Goal: Task Accomplishment & Management: Use online tool/utility

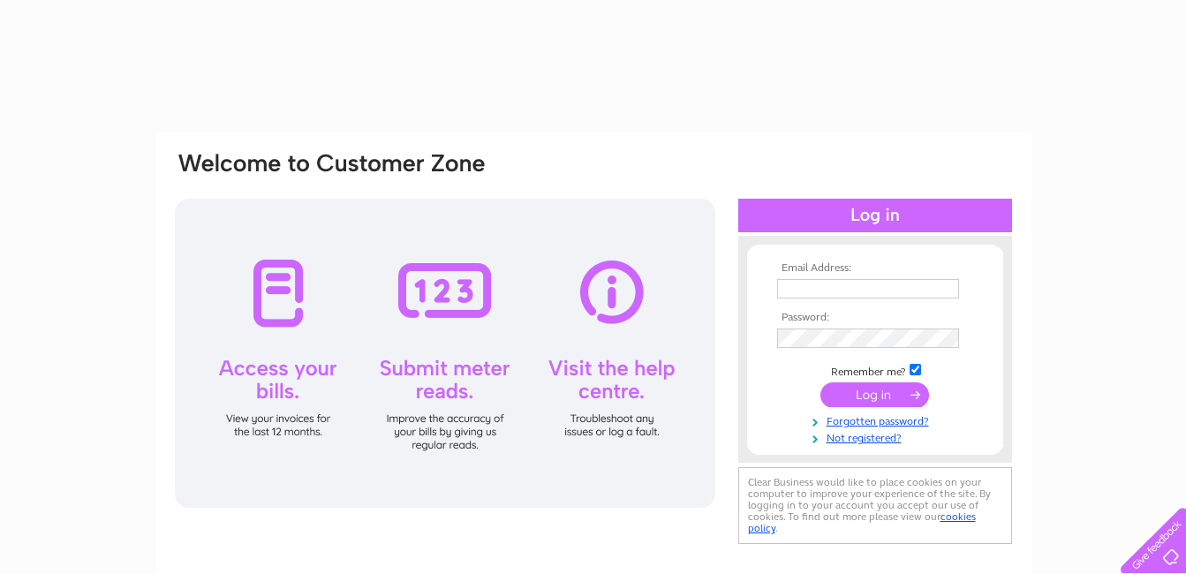
type input "ruthross58@btinternet.com"
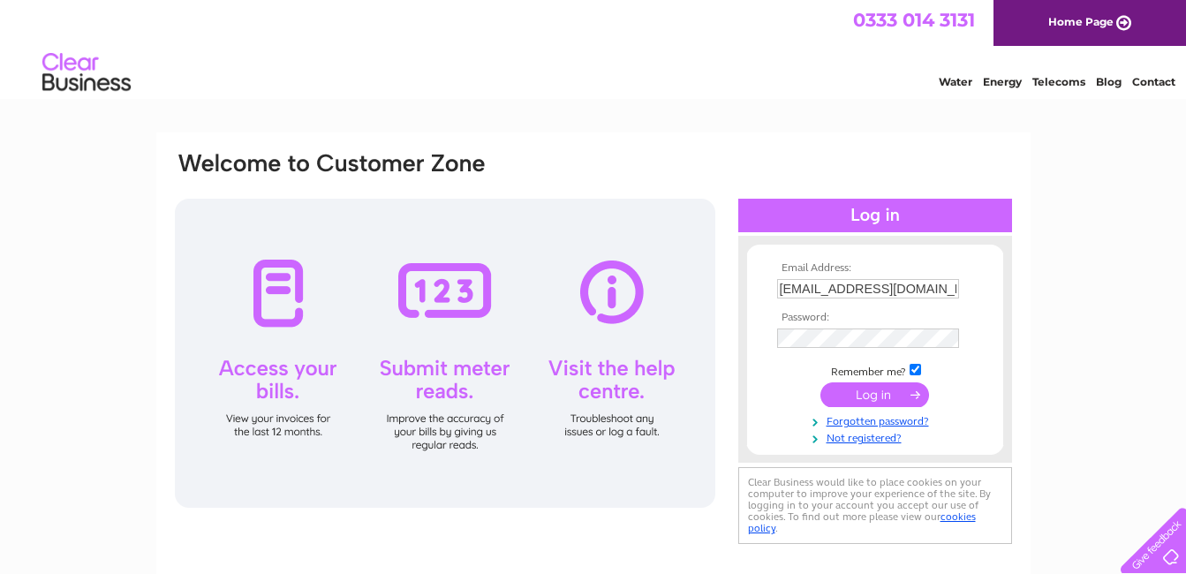
drag, startPoint x: 0, startPoint y: 0, endPoint x: 879, endPoint y: 396, distance: 964.0
click at [879, 396] on input "submit" at bounding box center [875, 395] width 109 height 25
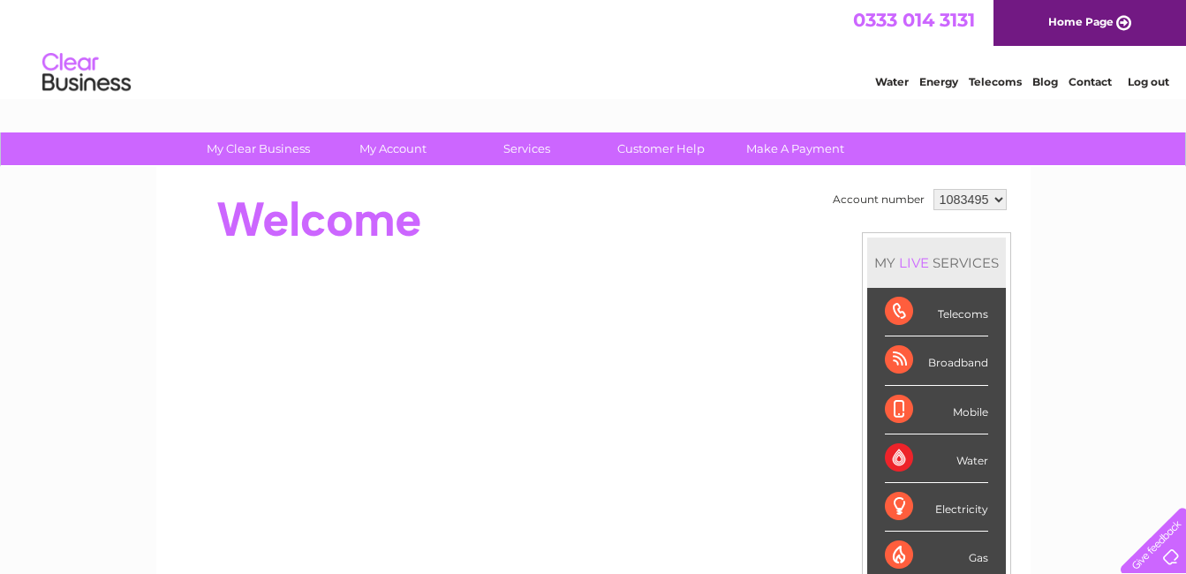
click at [996, 201] on select "1083495 1155165" at bounding box center [970, 199] width 73 height 21
click at [996, 200] on select "1083495 1155165" at bounding box center [970, 199] width 73 height 21
select select "1155165"
click at [934, 189] on select "1083495 1155165" at bounding box center [970, 199] width 73 height 21
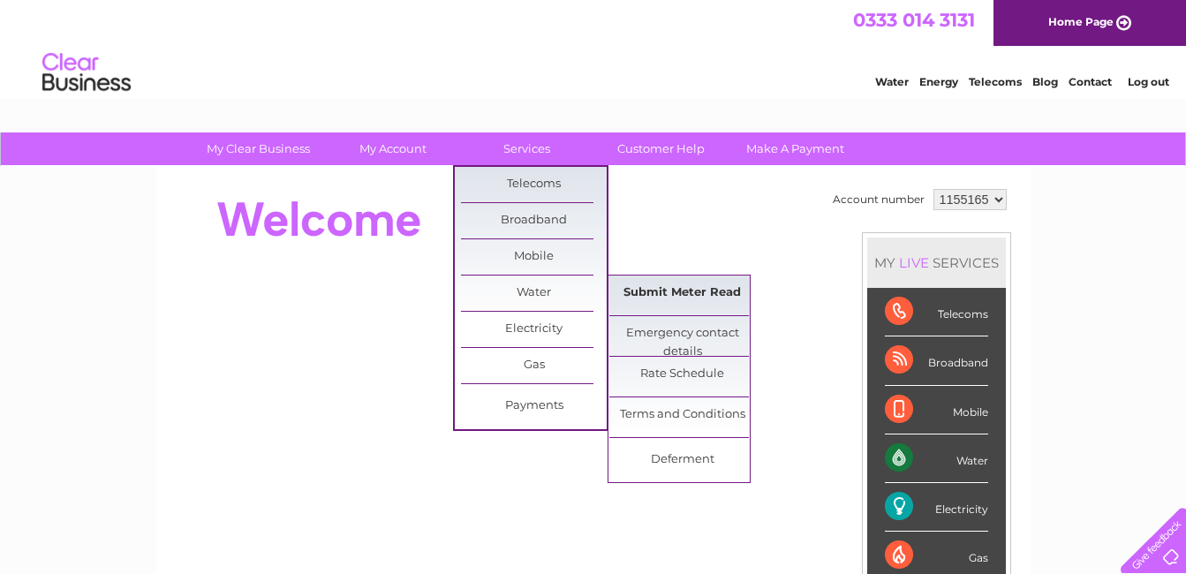
click at [659, 290] on link "Submit Meter Read" at bounding box center [683, 293] width 146 height 35
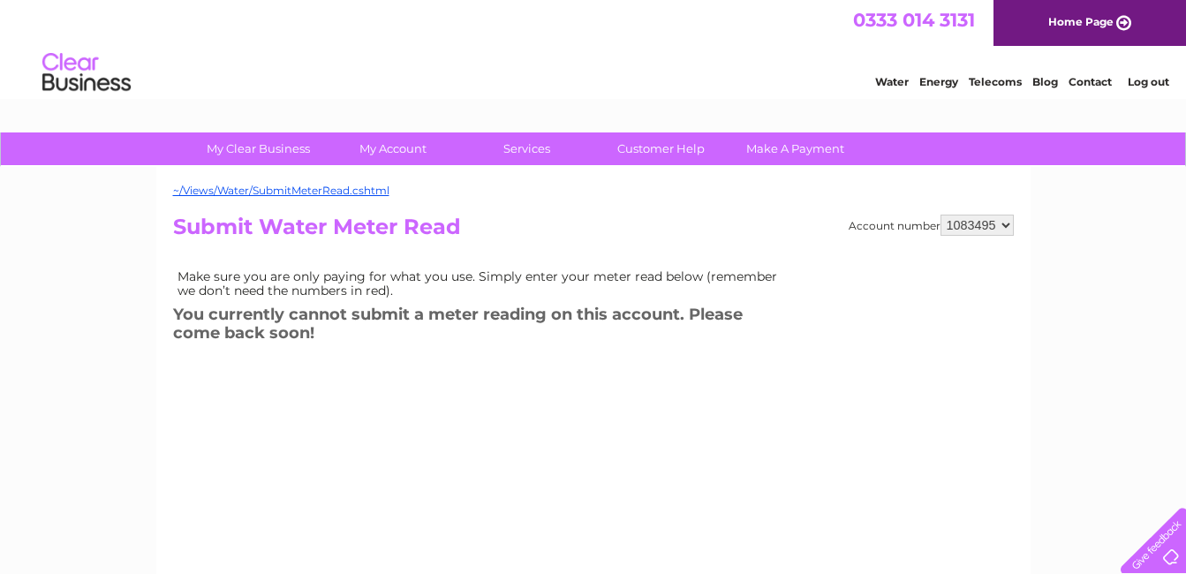
click at [1007, 222] on select "1083495 1155165" at bounding box center [977, 225] width 73 height 21
click at [1006, 229] on select "1083495 1155165" at bounding box center [977, 225] width 73 height 21
select select "1155165"
click at [941, 215] on select "1083495 1155165" at bounding box center [977, 225] width 73 height 21
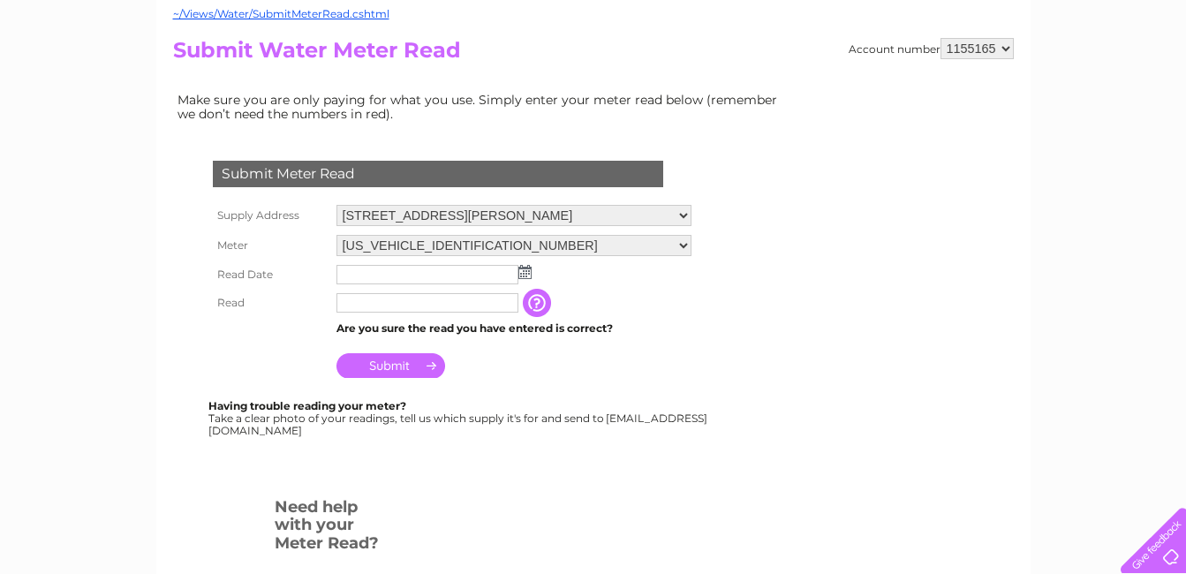
click at [522, 275] on img at bounding box center [525, 272] width 13 height 14
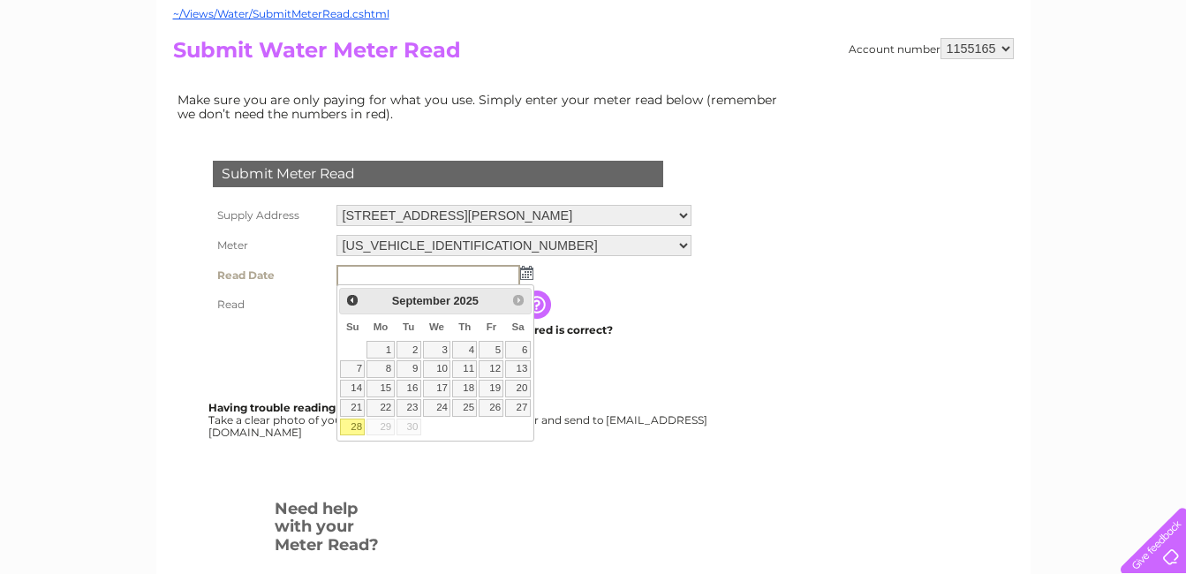
click at [355, 422] on link "28" at bounding box center [352, 428] width 25 height 18
type input "2025/09/28"
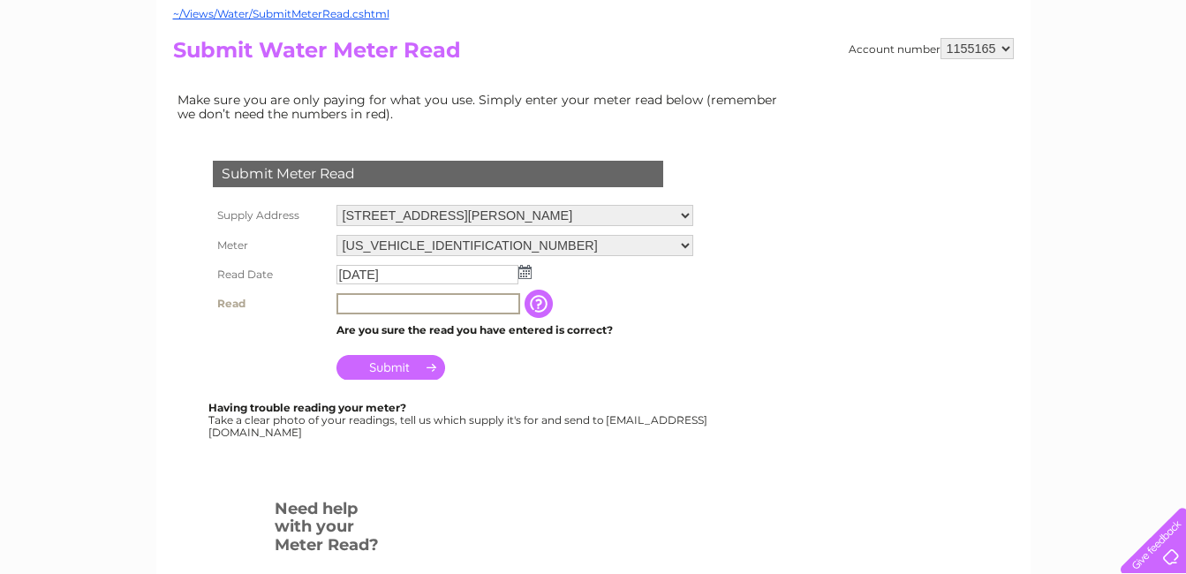
click at [367, 299] on input "text" at bounding box center [429, 303] width 184 height 21
type input "91"
click at [412, 370] on input "Submit" at bounding box center [391, 365] width 109 height 25
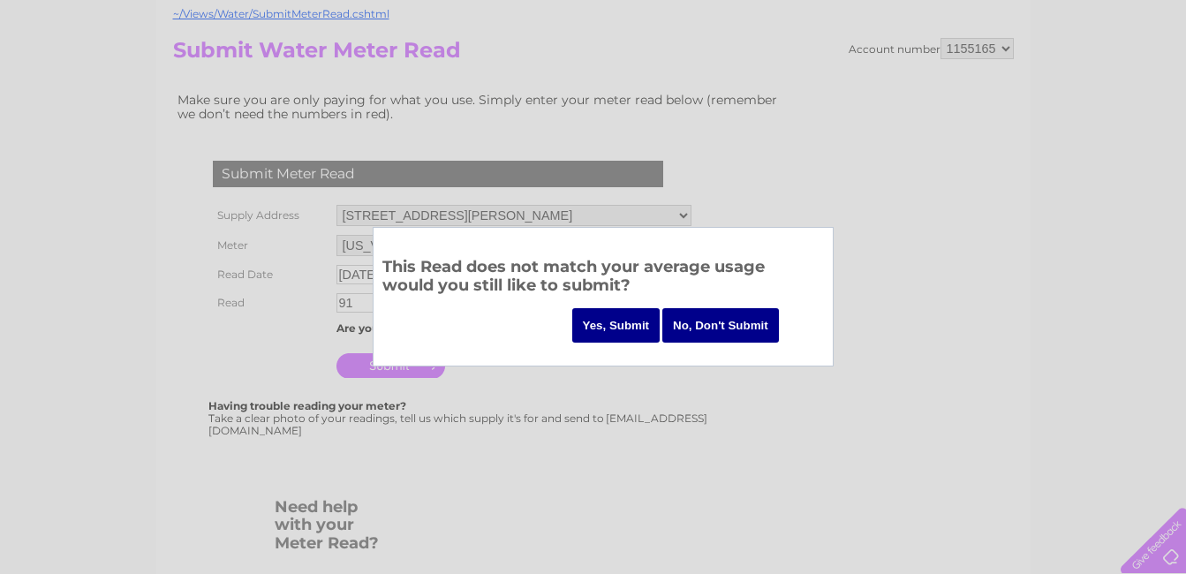
click at [618, 322] on input "Yes, Submit" at bounding box center [616, 325] width 88 height 34
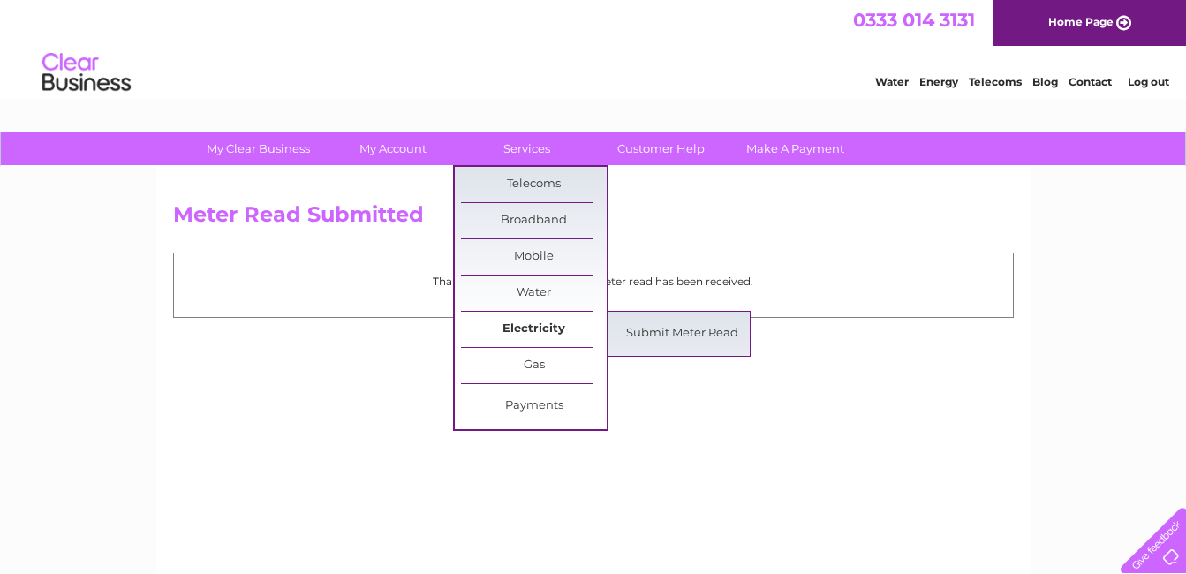
click at [557, 325] on link "Electricity" at bounding box center [534, 329] width 146 height 35
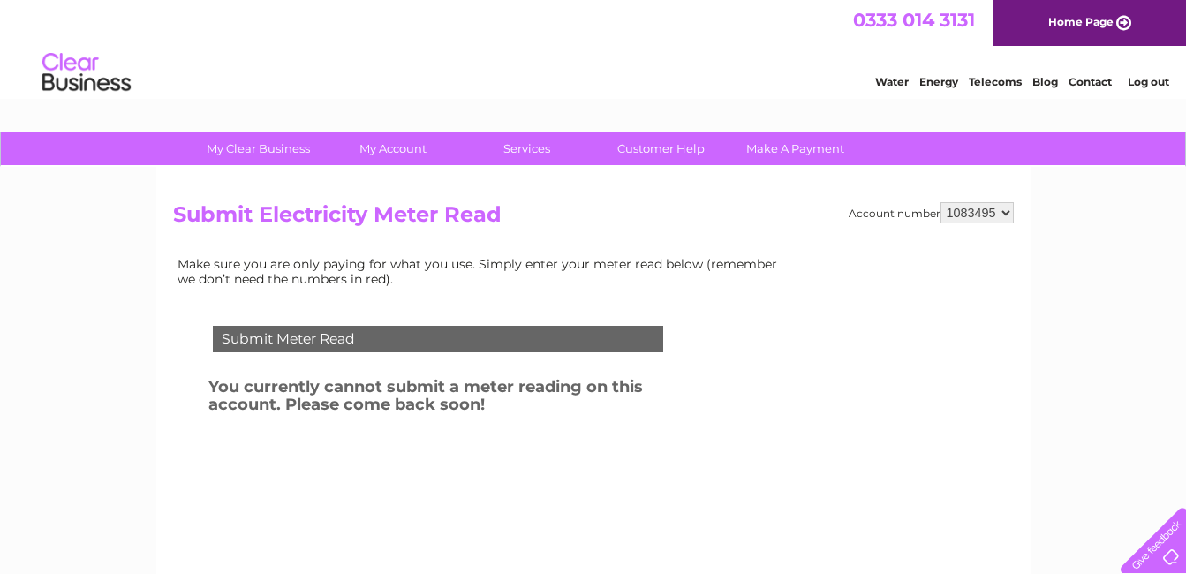
click at [1002, 213] on select "1083495 1155165" at bounding box center [977, 212] width 73 height 21
select select "1155165"
click at [941, 202] on select "1083495 1155165" at bounding box center [977, 212] width 73 height 21
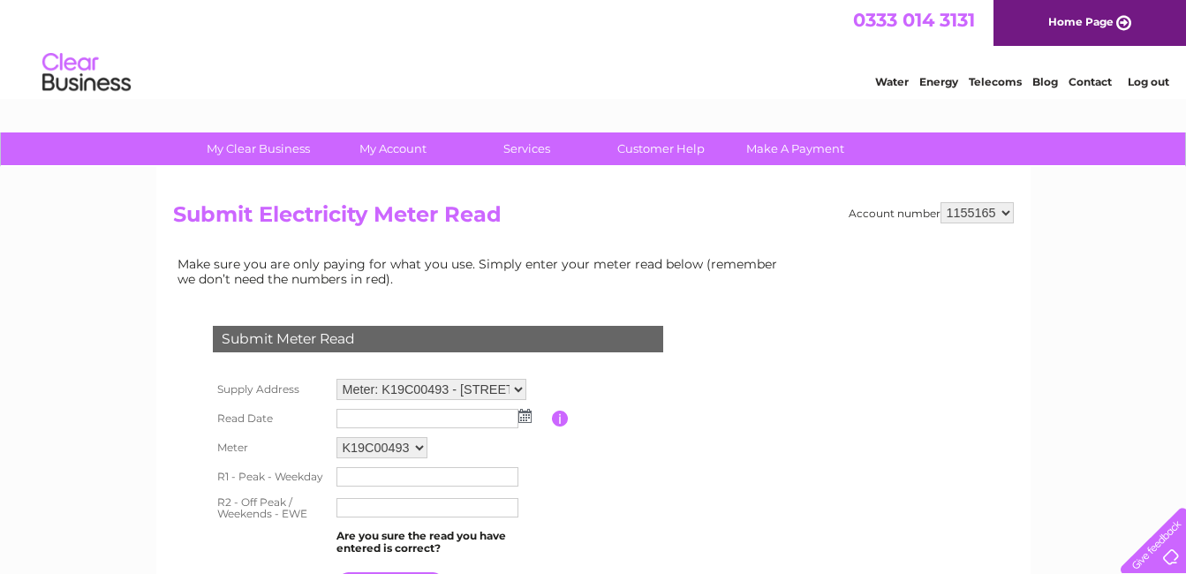
click at [524, 418] on img at bounding box center [525, 416] width 13 height 14
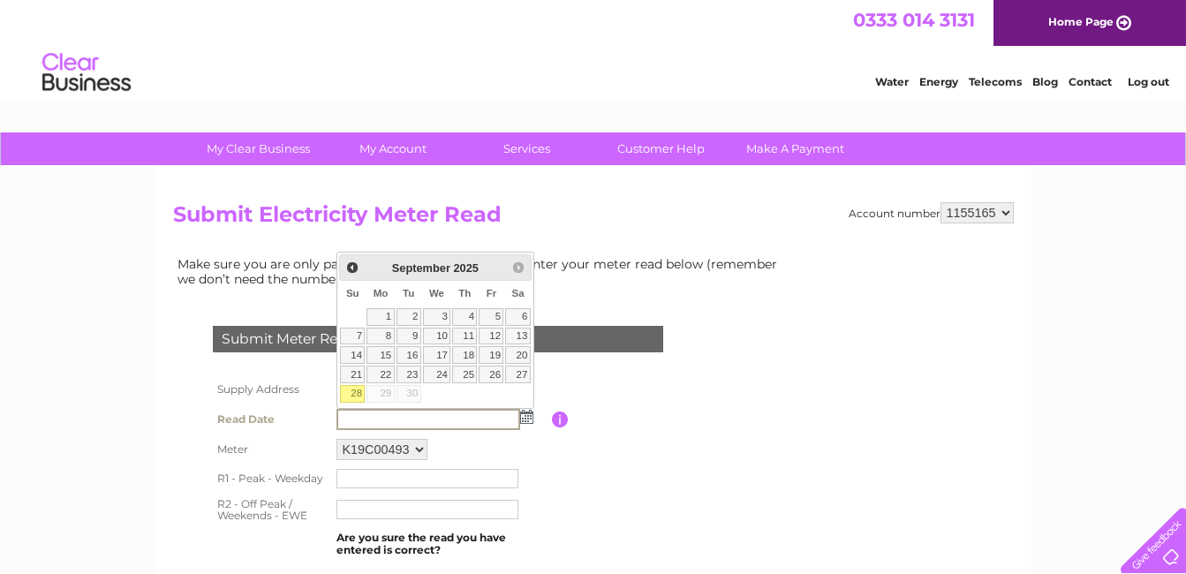
click at [360, 390] on link "28" at bounding box center [352, 394] width 25 height 18
type input "[DATE]"
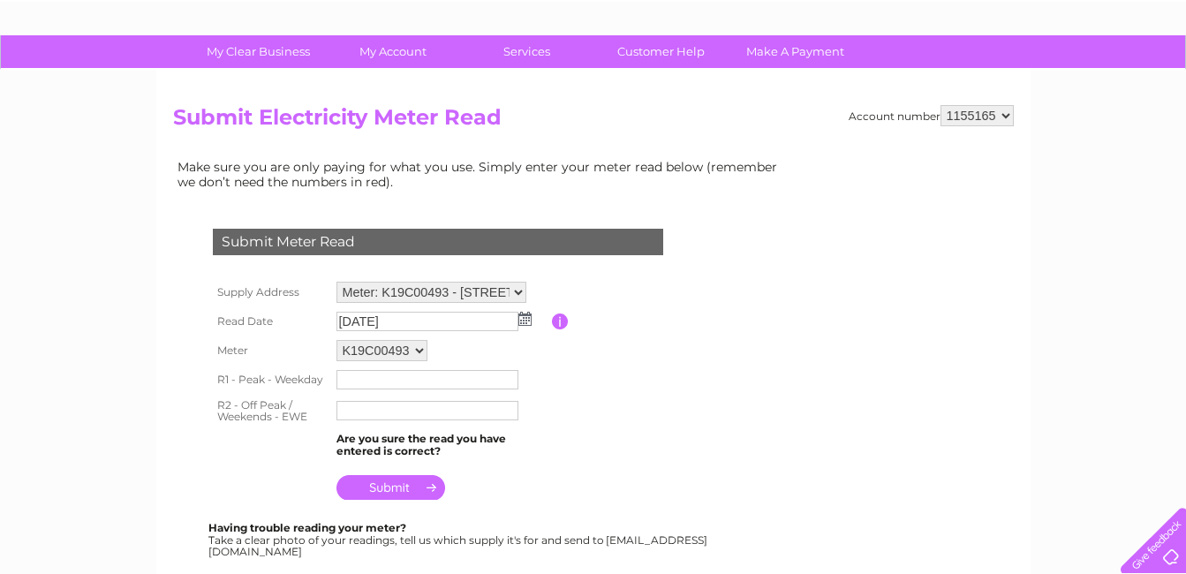
scroll to position [177, 0]
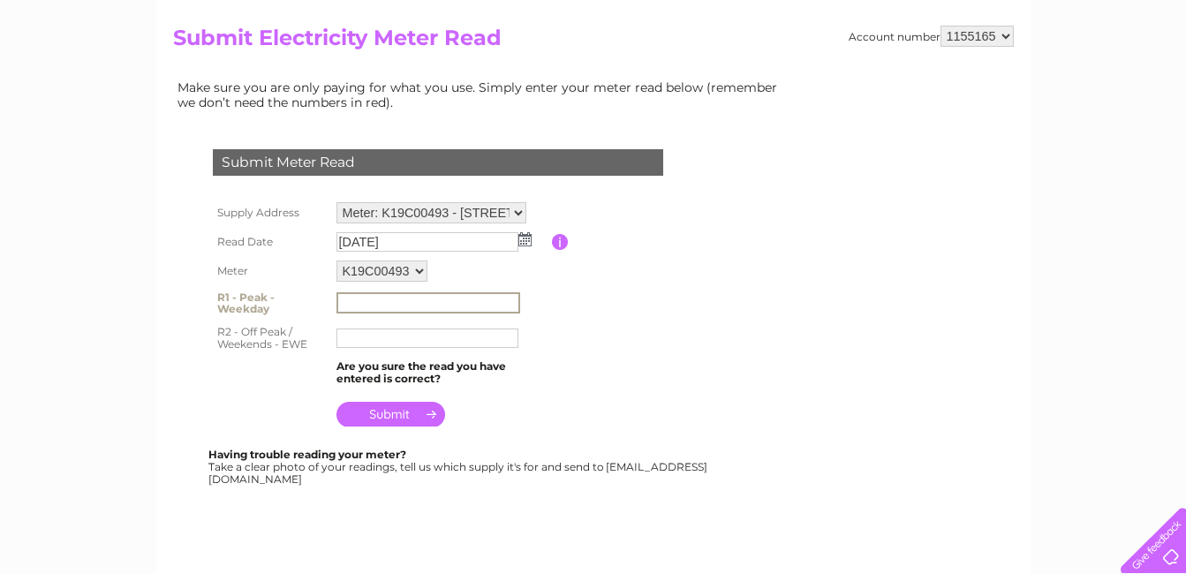
click at [355, 300] on input "text" at bounding box center [429, 302] width 184 height 21
type input "010480"
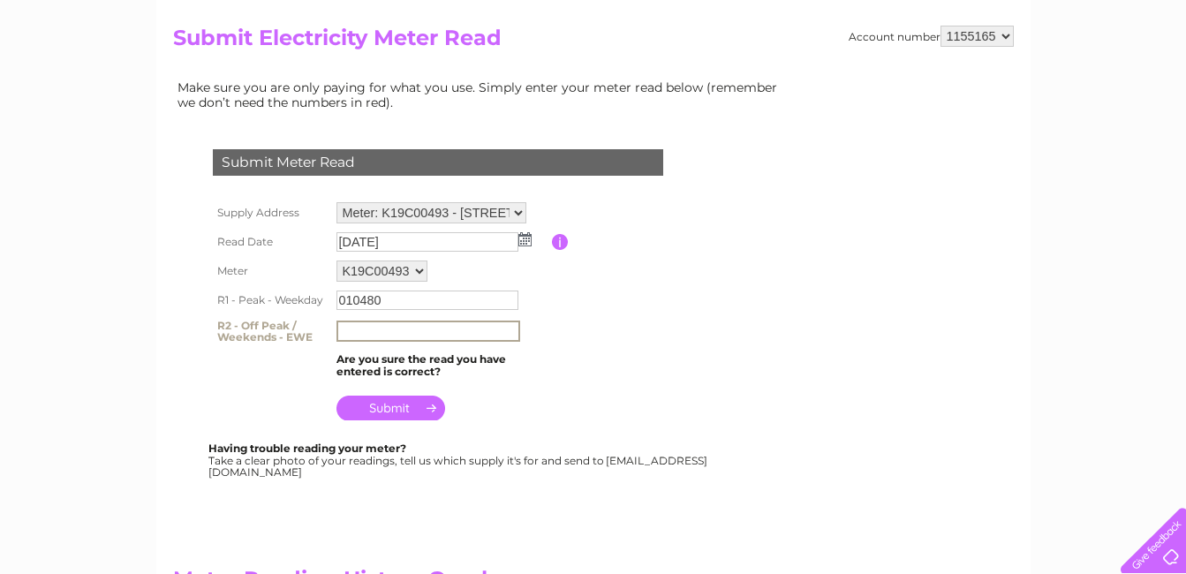
click at [341, 338] on input "text" at bounding box center [429, 331] width 184 height 21
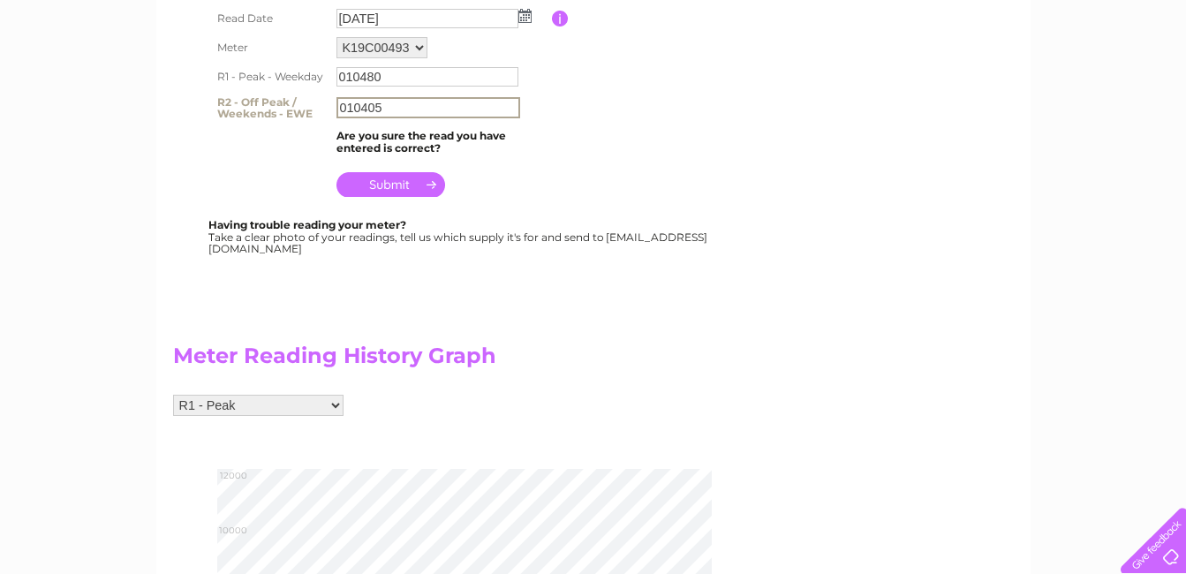
scroll to position [353, 0]
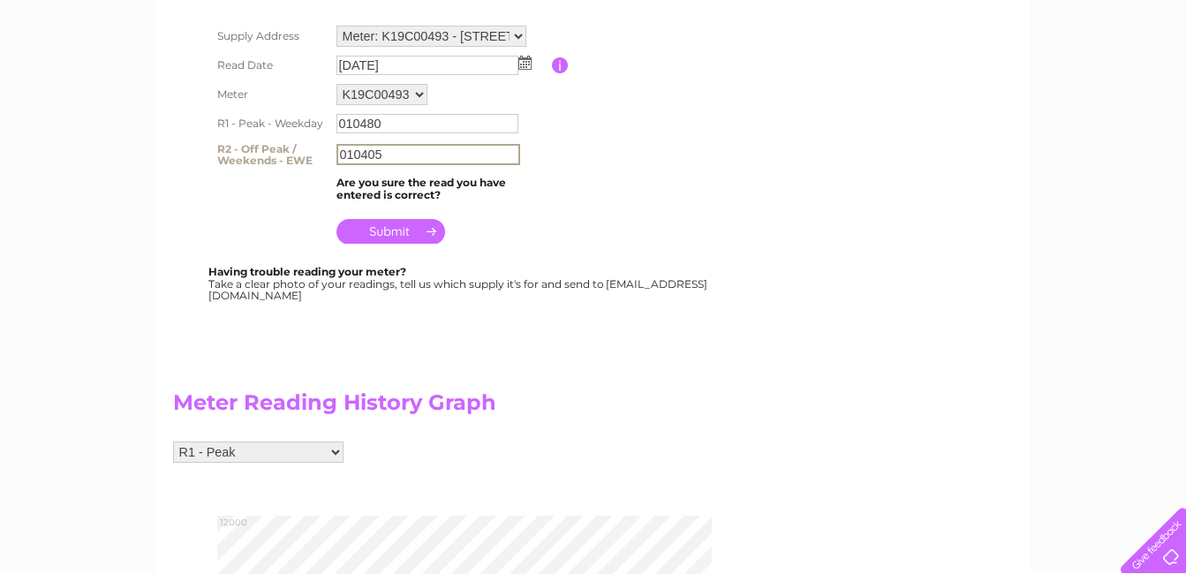
type input "010405"
click at [386, 239] on input "submit" at bounding box center [391, 231] width 109 height 25
